Goal: Information Seeking & Learning: Learn about a topic

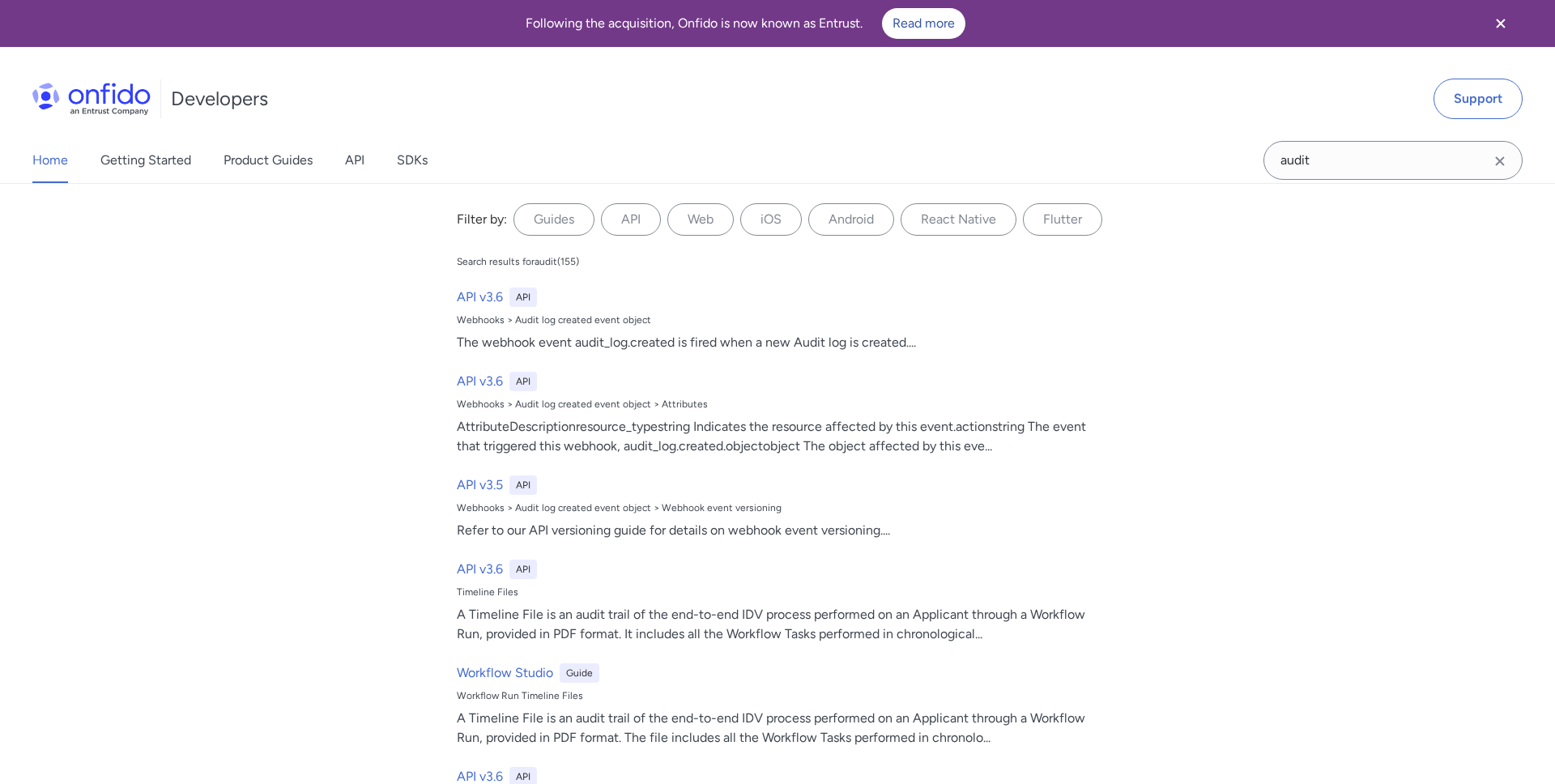
click at [1498, 161] on icon "Clear search field button" at bounding box center [1499, 160] width 9 height 9
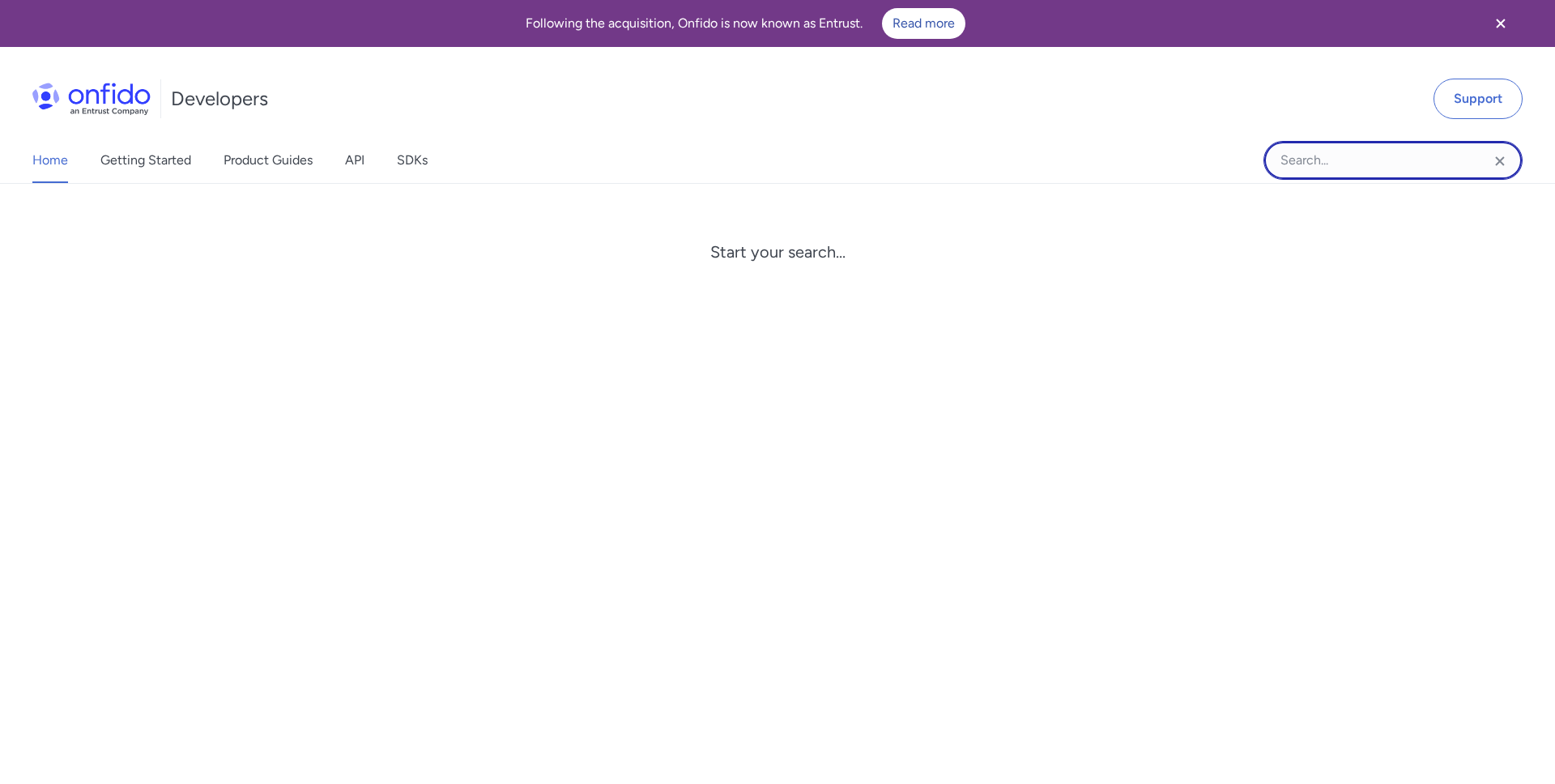
click at [1308, 165] on input "Onfido search input field" at bounding box center [1394, 160] width 259 height 39
type input "motion"
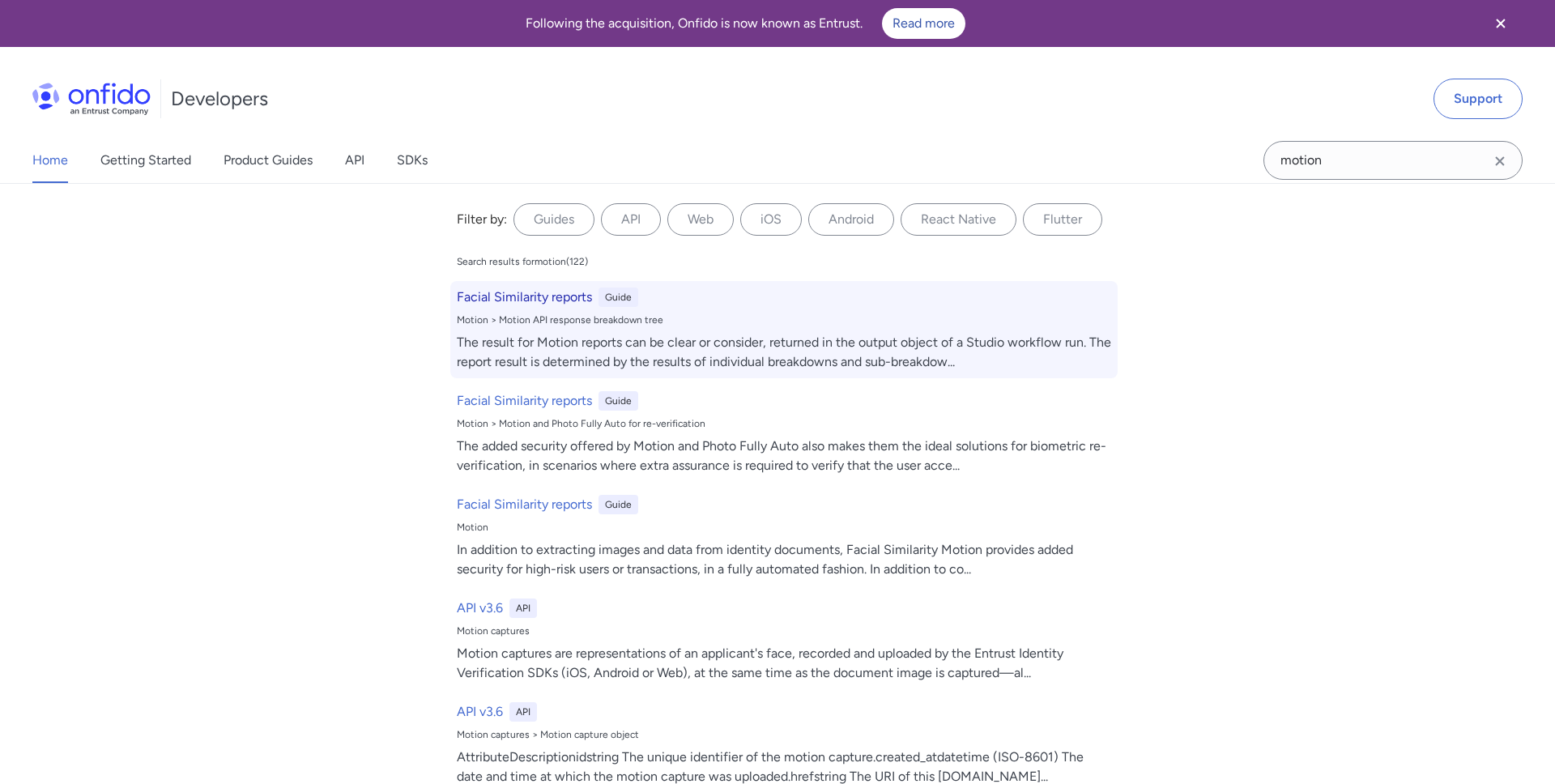
click at [558, 302] on h6 "Facial Similarity reports" at bounding box center [524, 297] width 136 height 20
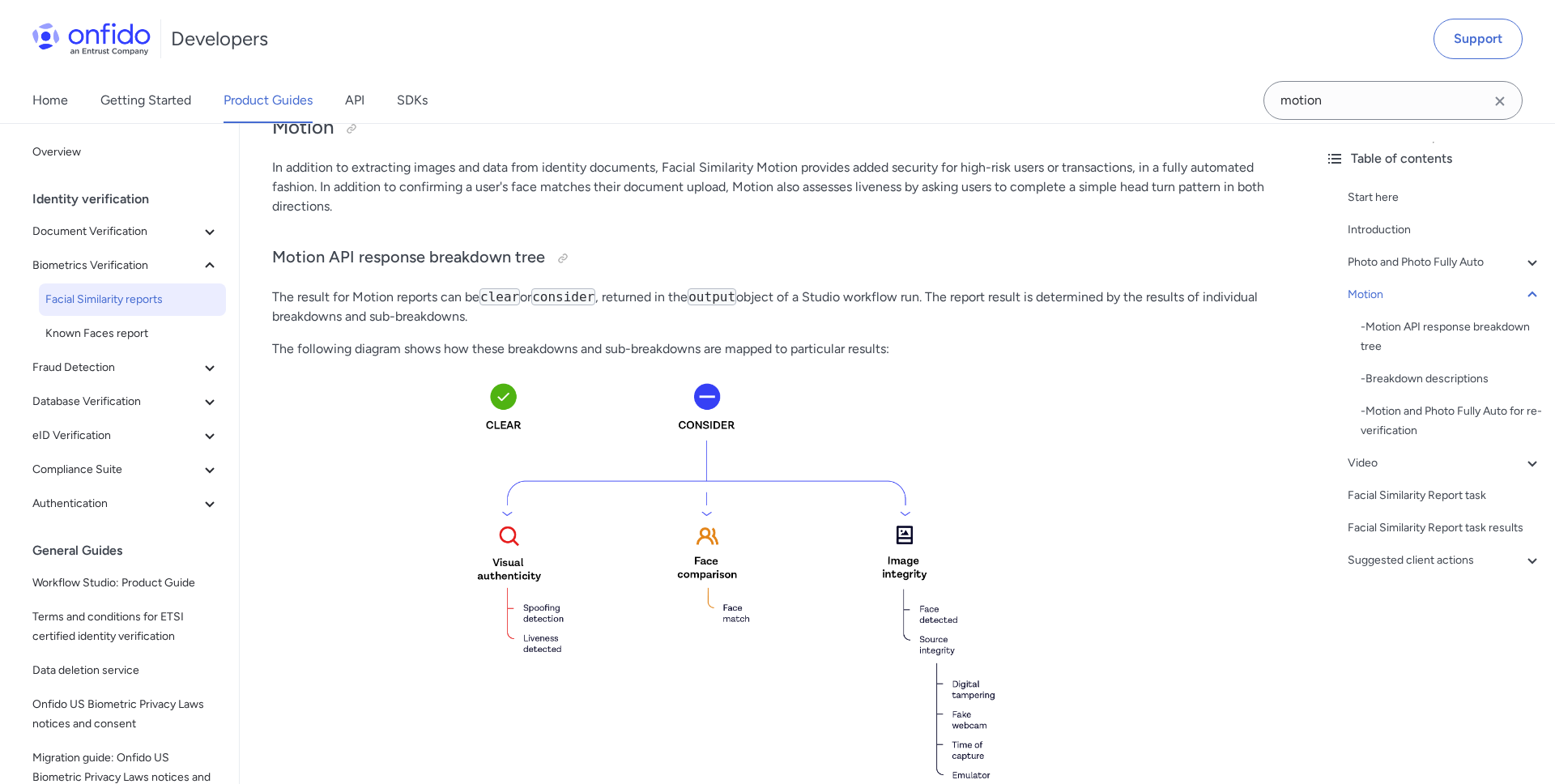
scroll to position [1992, 0]
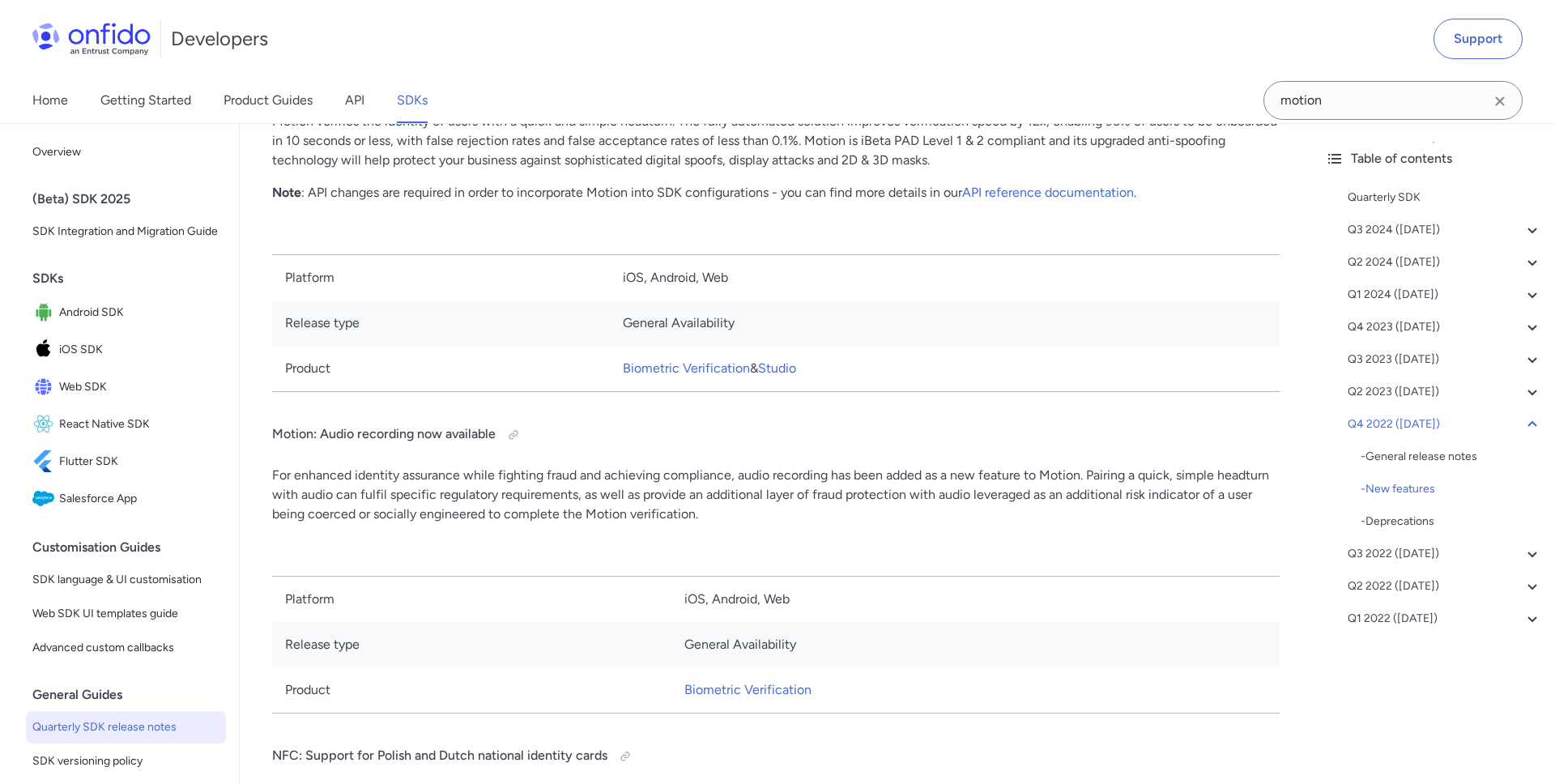
scroll to position [16986, 0]
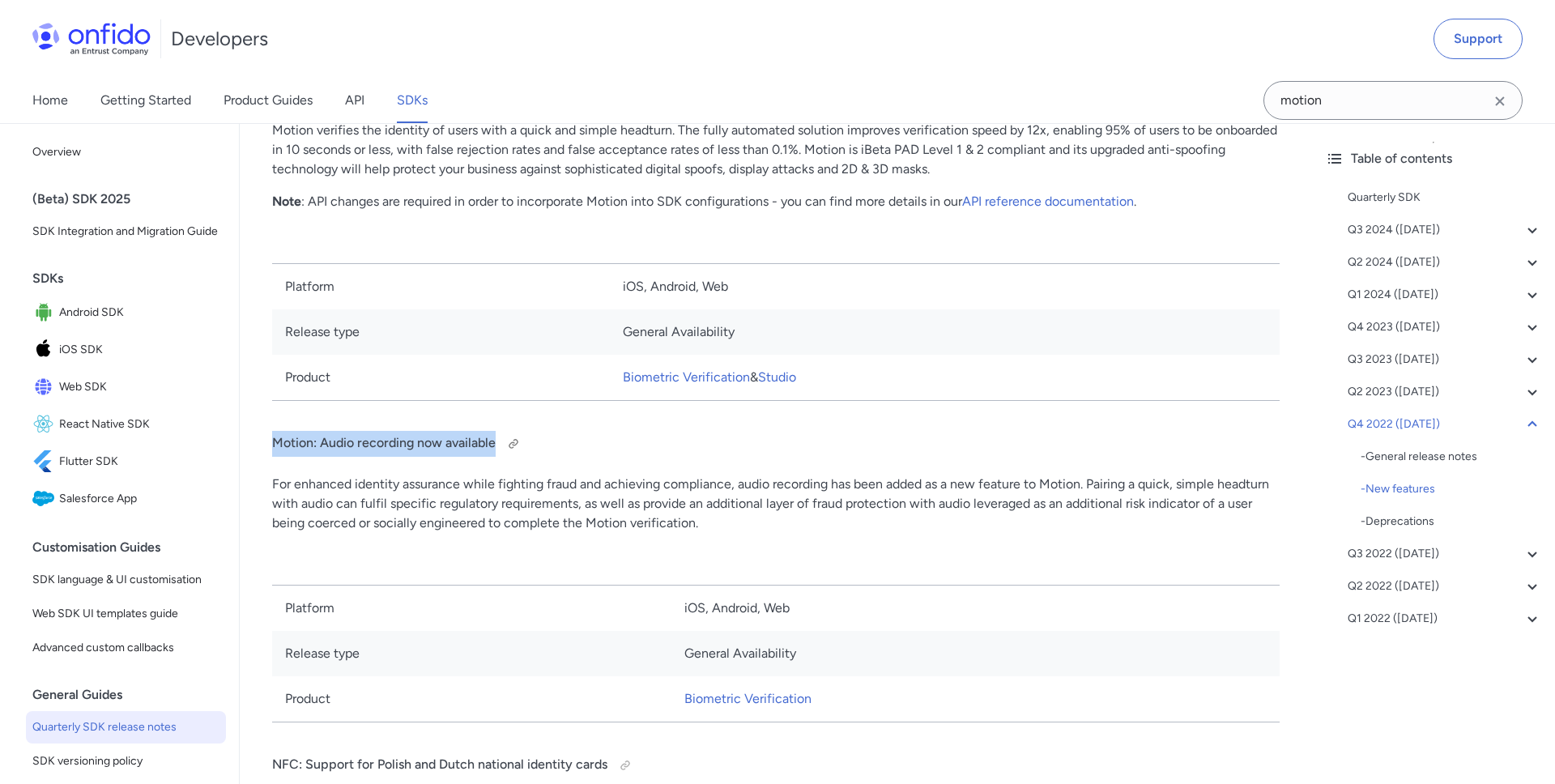
drag, startPoint x: 272, startPoint y: 440, endPoint x: 494, endPoint y: 447, distance: 222.1
click at [494, 447] on h4 "Motion: Audio recording now available" at bounding box center [776, 443] width 1007 height 26
copy h4 "Motion: Audio recording now available"
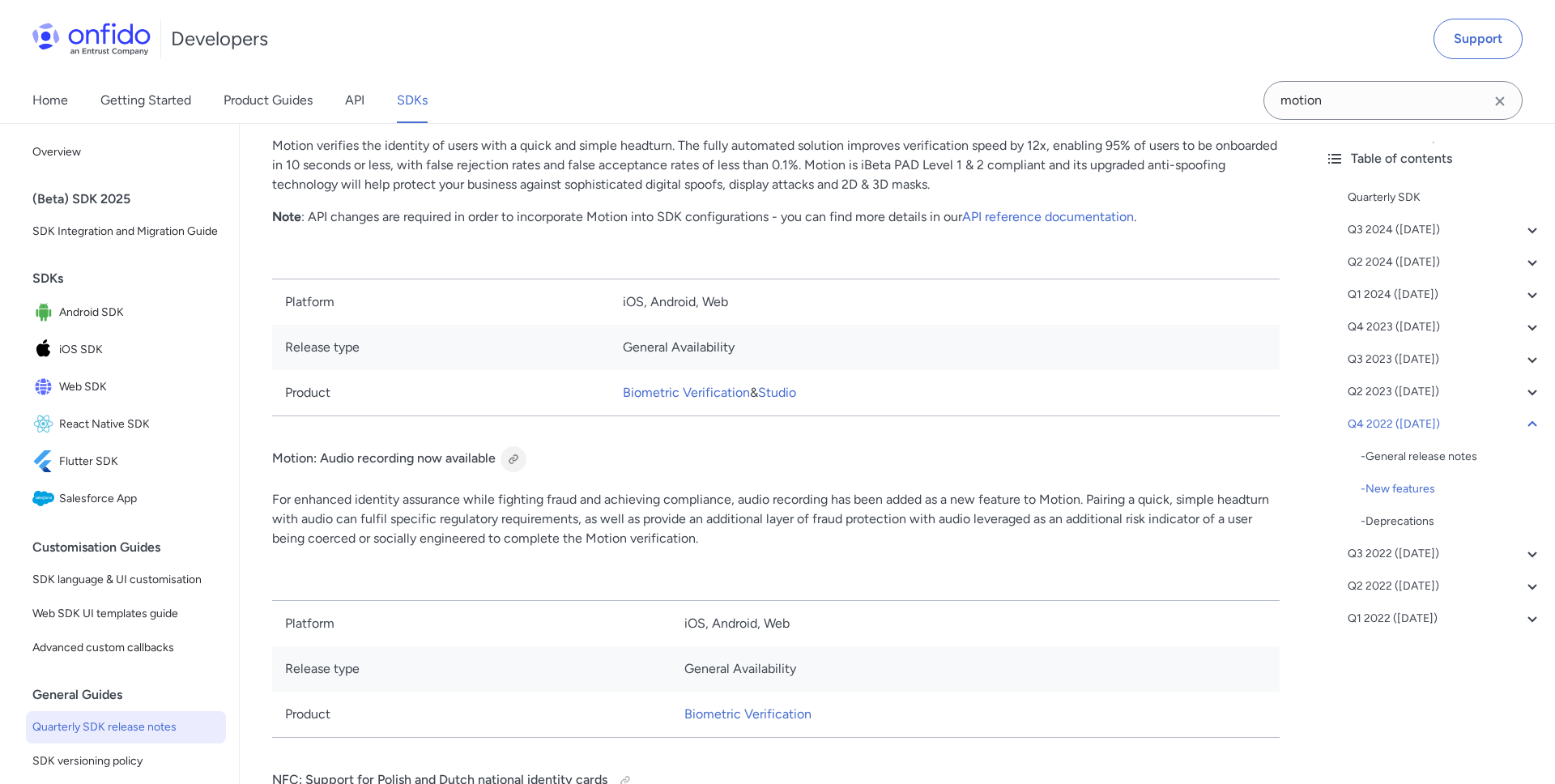
click at [513, 463] on div at bounding box center [513, 459] width 13 height 13
